Goal: Navigation & Orientation: Find specific page/section

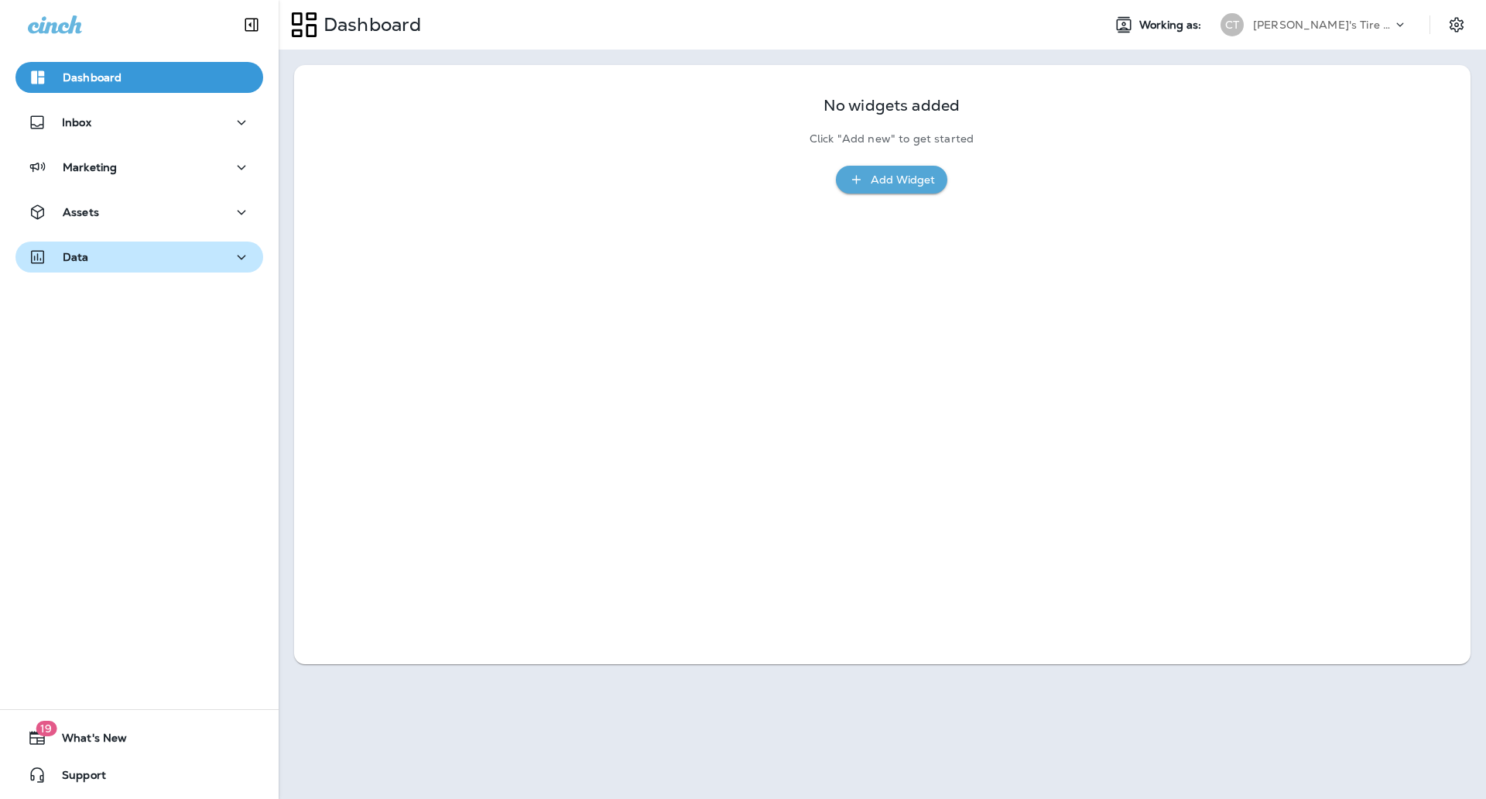
click at [136, 256] on div "Data" at bounding box center [139, 257] width 223 height 19
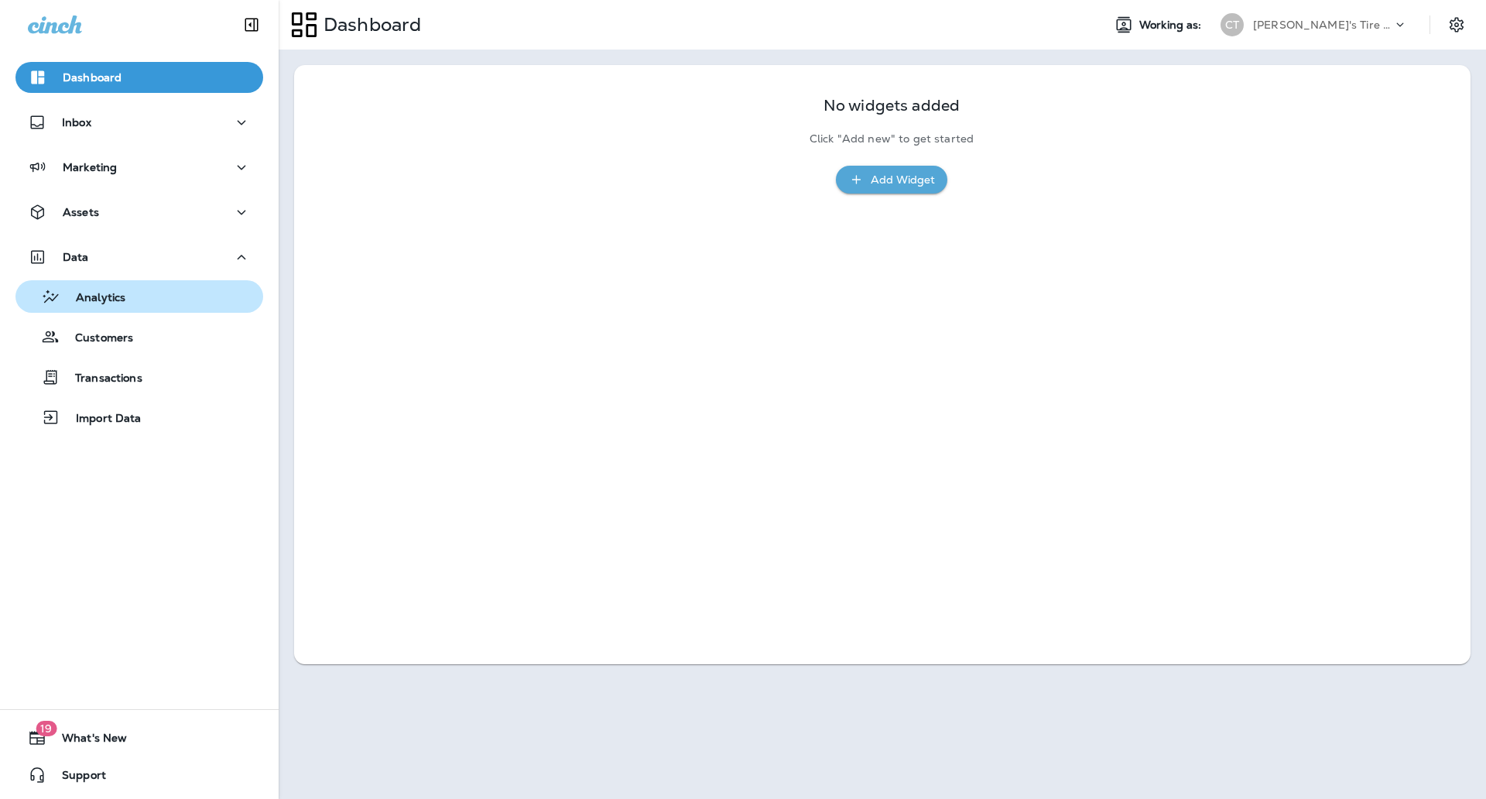
click at [125, 307] on div "Analytics" at bounding box center [139, 296] width 235 height 23
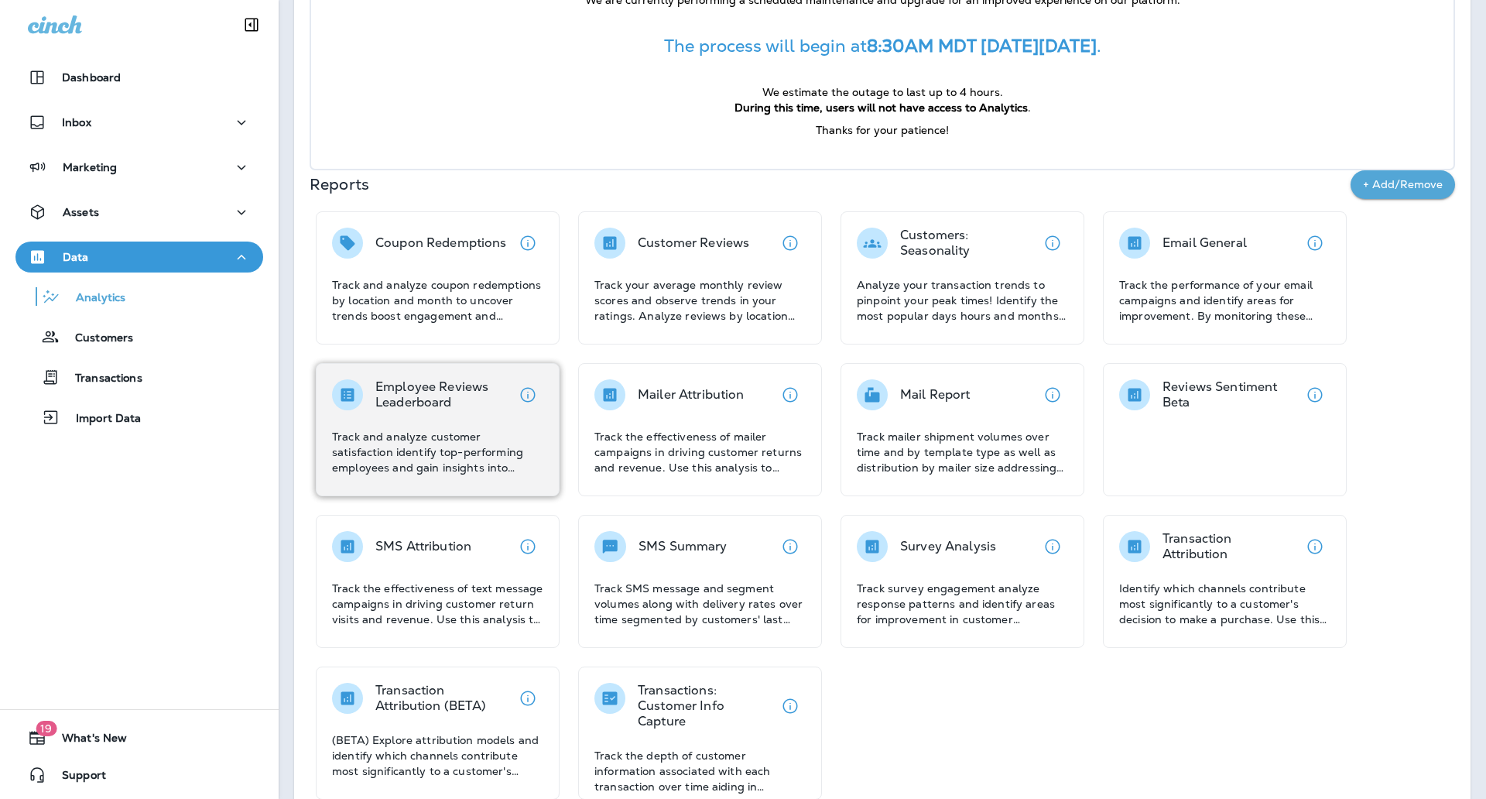
scroll to position [189, 0]
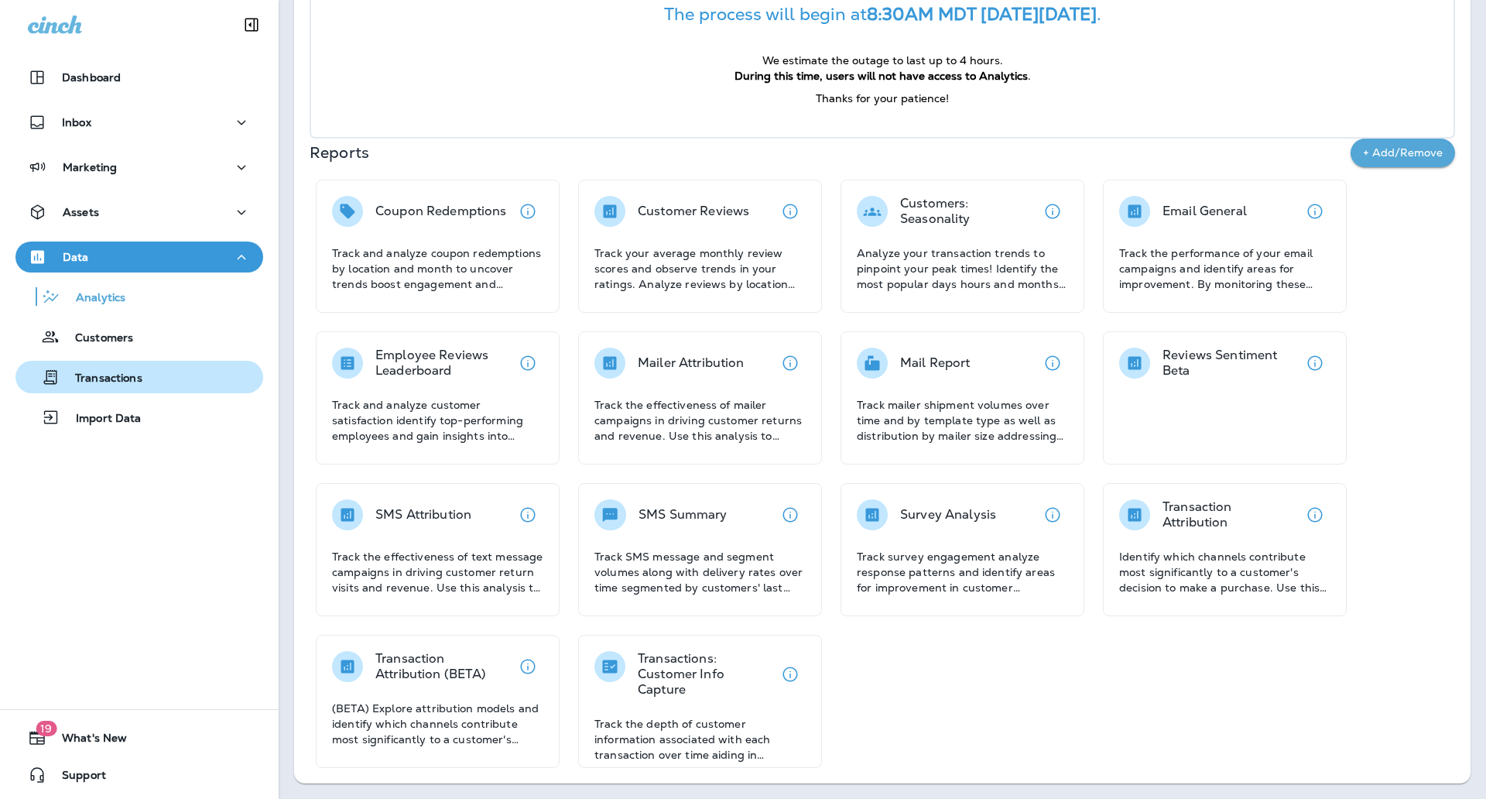
click at [132, 375] on p "Transactions" at bounding box center [101, 379] width 83 height 15
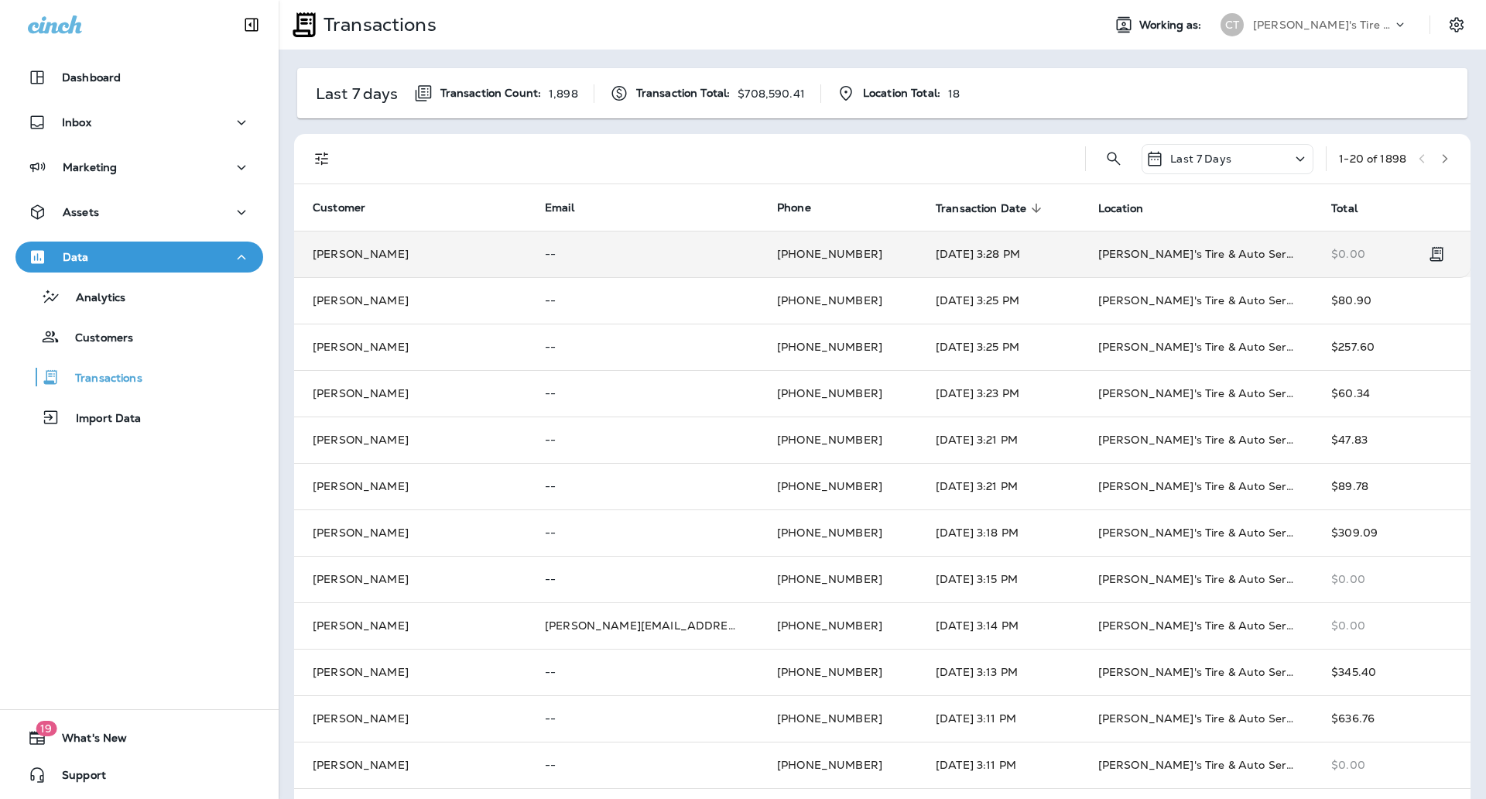
click at [410, 254] on td "Randy Papa" at bounding box center [410, 254] width 232 height 46
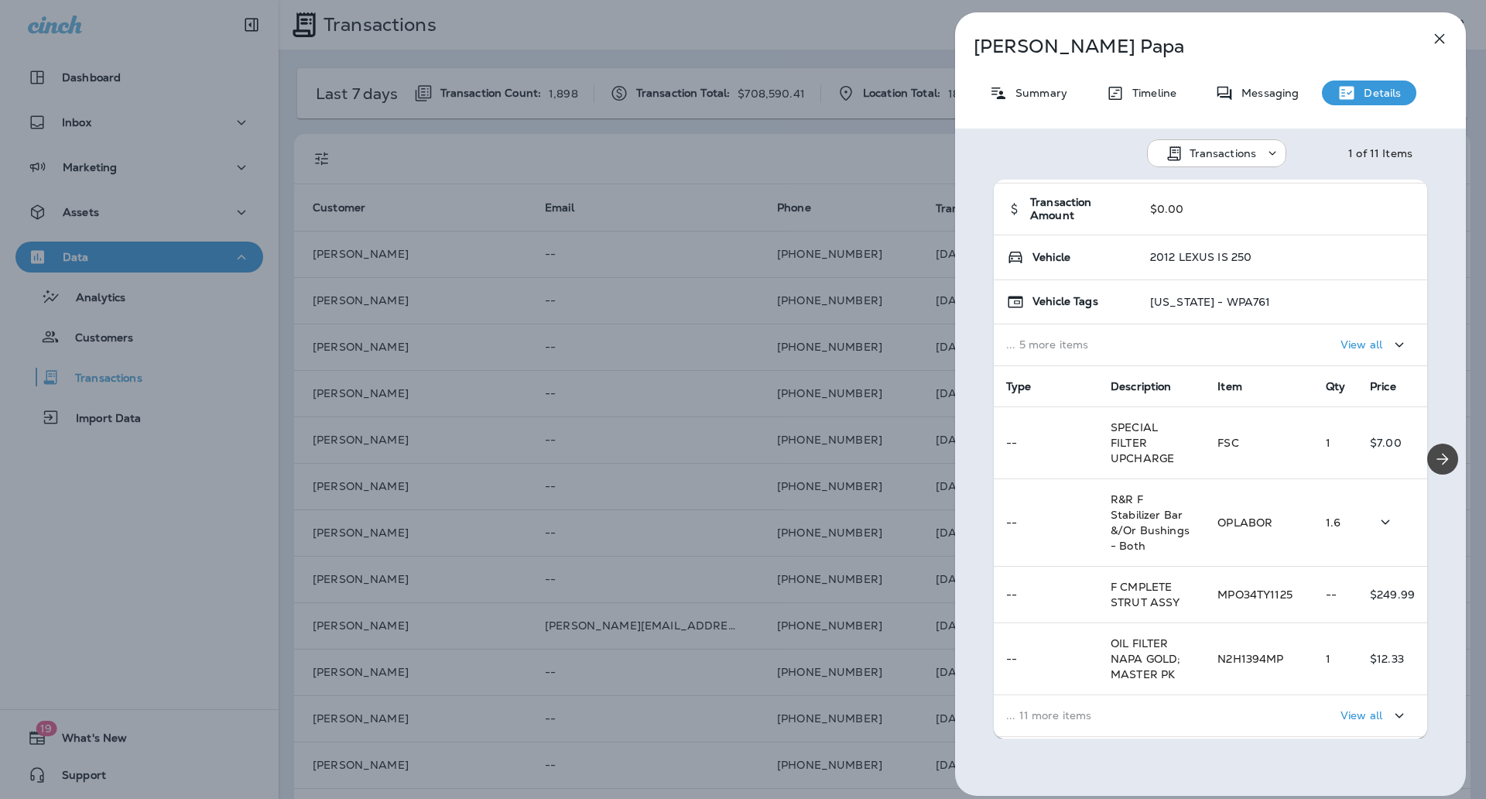
scroll to position [194, 0]
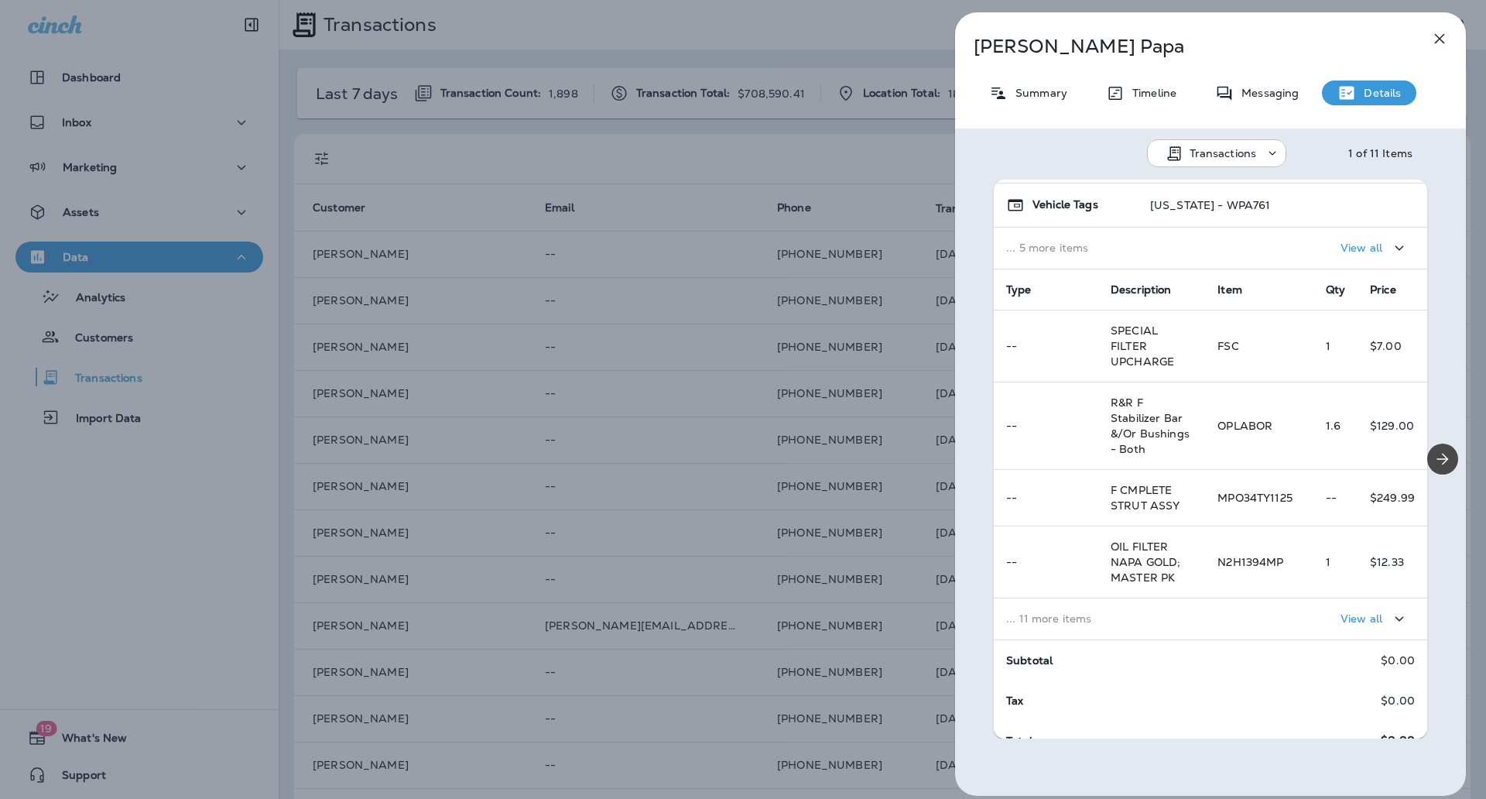
click at [1448, 43] on icon "button" at bounding box center [1440, 38] width 19 height 19
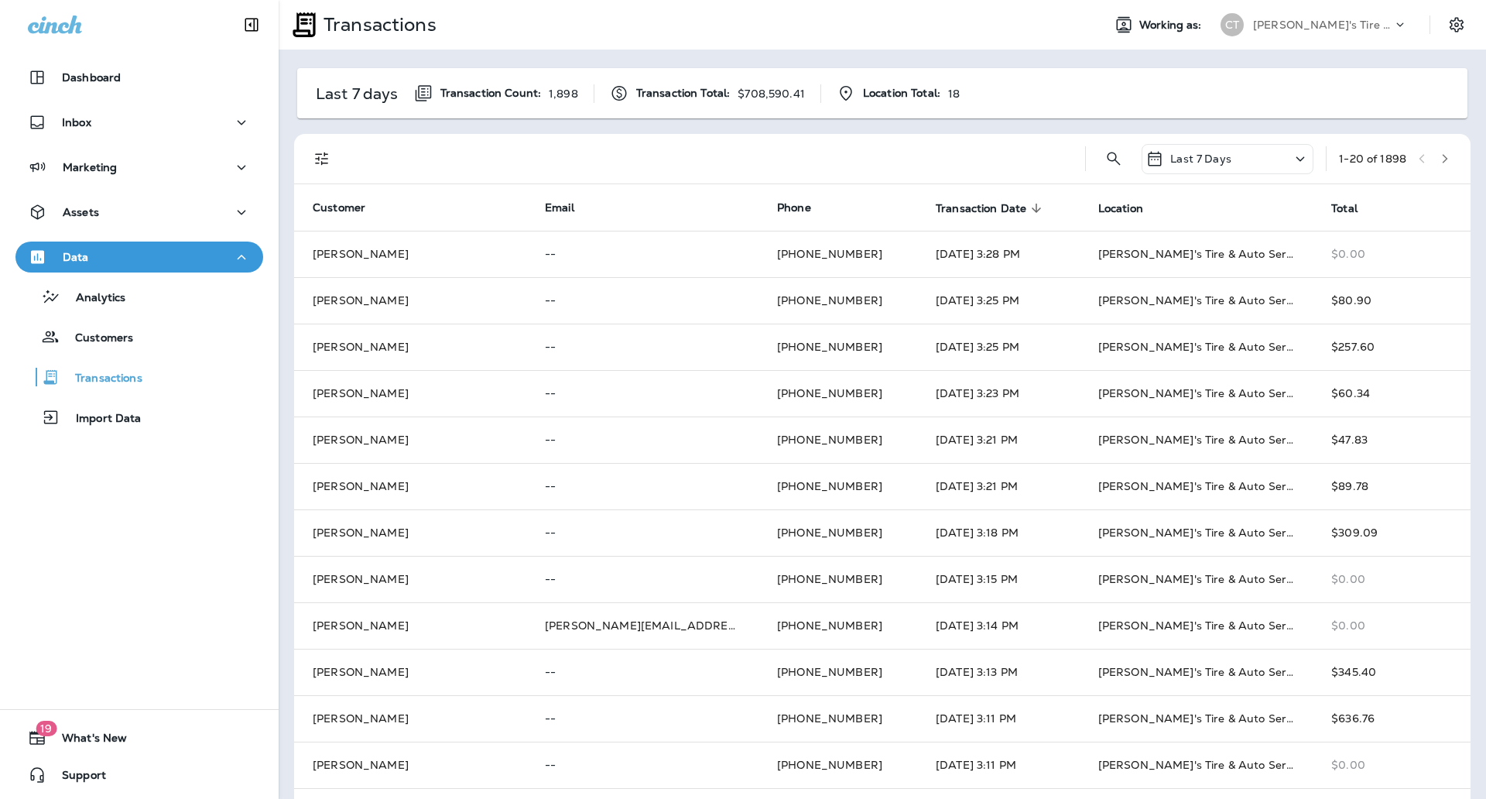
click at [127, 170] on div "Marketing" at bounding box center [139, 167] width 223 height 19
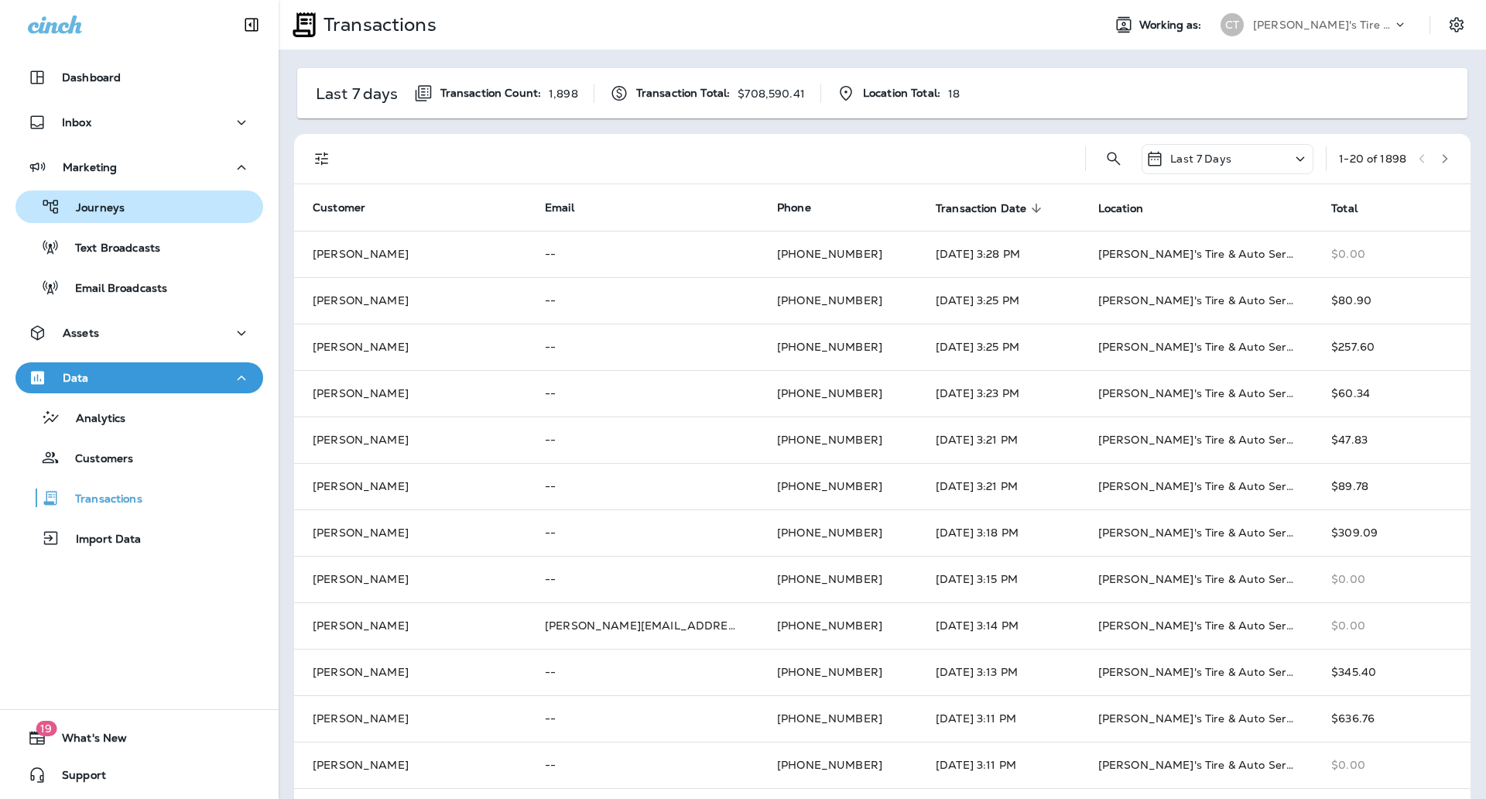
click at [128, 206] on div "Journeys" at bounding box center [139, 206] width 235 height 23
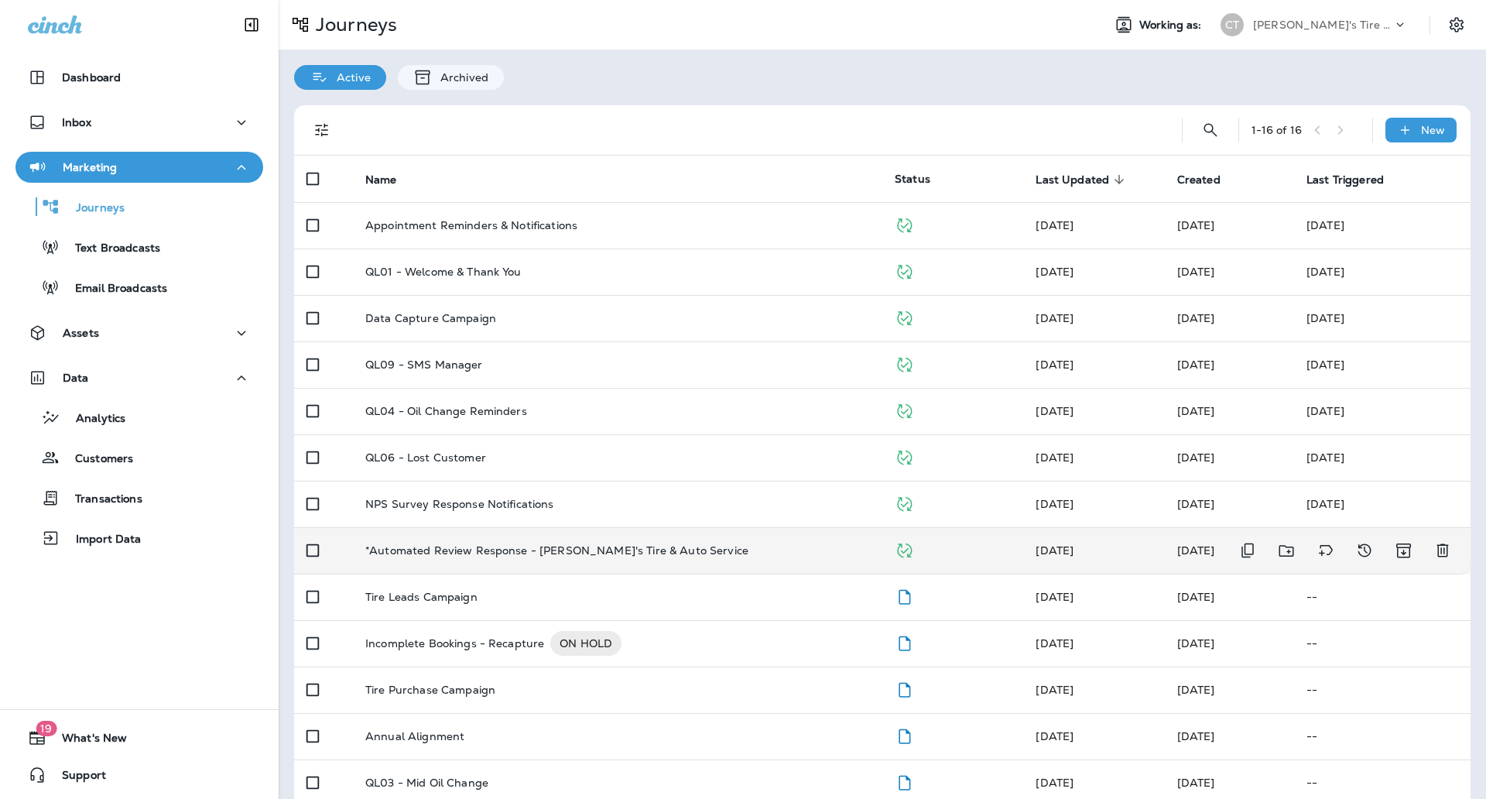
click at [492, 546] on p "*Automated Review Response - [PERSON_NAME]'s Tire & Auto Service" at bounding box center [556, 550] width 383 height 12
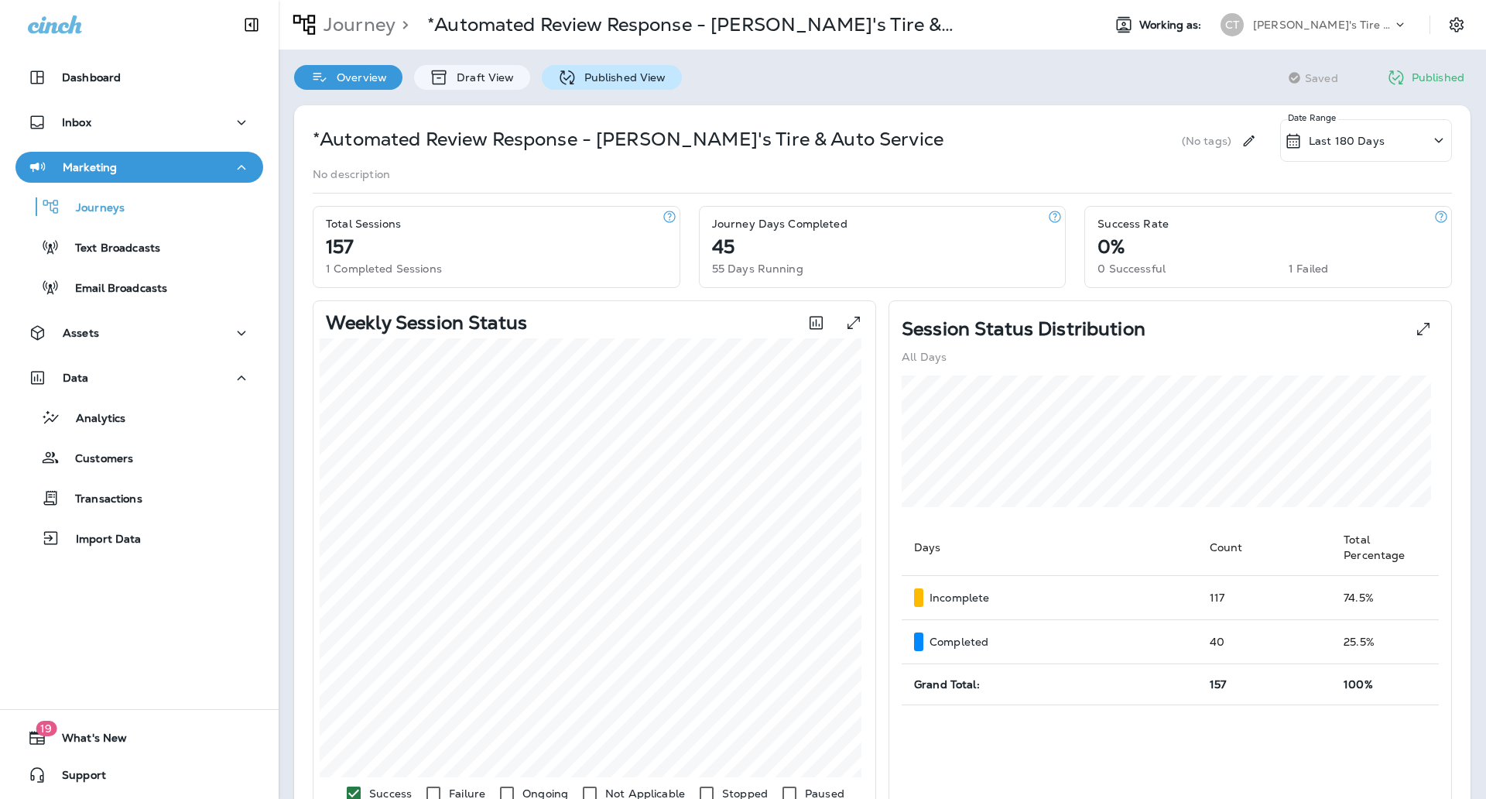
click at [591, 65] on div "Published View" at bounding box center [612, 77] width 140 height 25
